Goal: Task Accomplishment & Management: Manage account settings

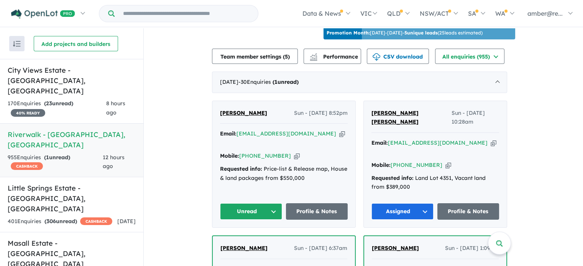
scroll to position [268, 0]
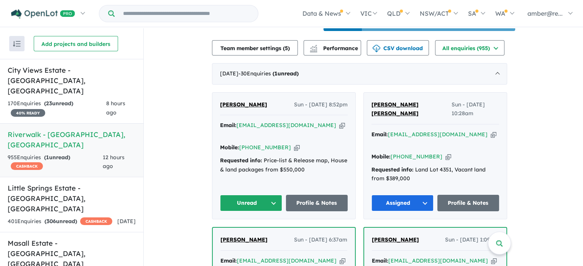
click at [339, 129] on icon "button" at bounding box center [342, 125] width 6 height 8
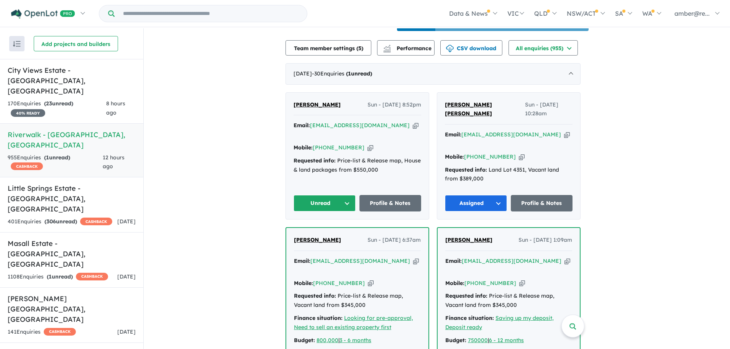
click at [413, 129] on icon "button" at bounding box center [416, 125] width 6 height 8
click at [367, 144] on icon "button" at bounding box center [370, 148] width 6 height 8
click at [327, 198] on button "Unread" at bounding box center [324, 203] width 62 height 16
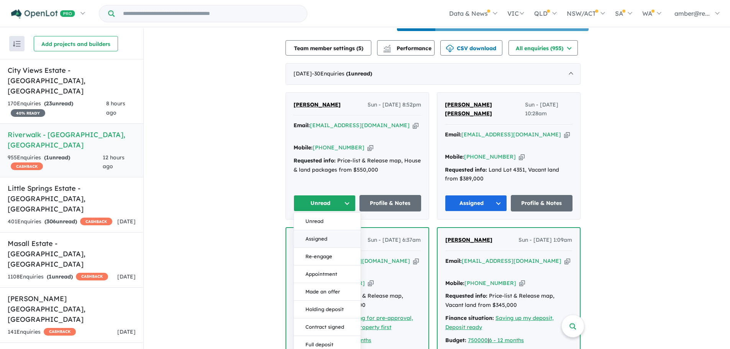
click at [336, 232] on button "Assigned" at bounding box center [327, 239] width 67 height 18
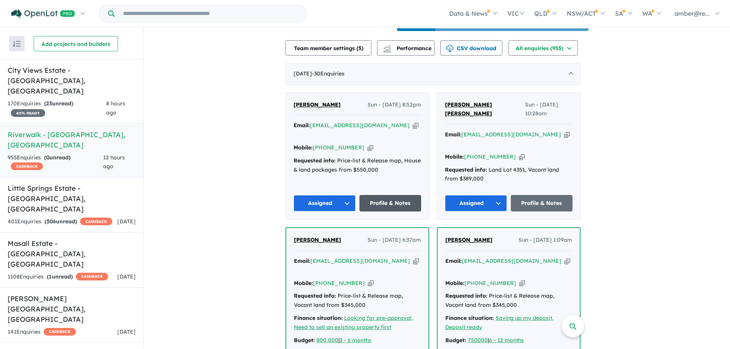
click at [399, 198] on link "Profile & Notes" at bounding box center [390, 203] width 62 height 16
